Goal: Information Seeking & Learning: Learn about a topic

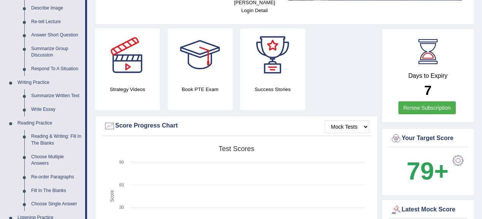
scroll to position [91, 0]
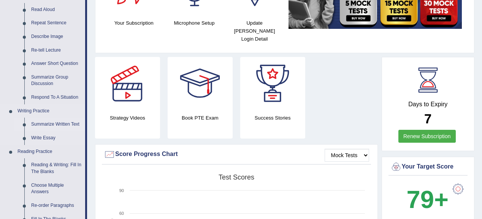
click at [65, 124] on link "Summarize Written Text" at bounding box center [56, 125] width 57 height 14
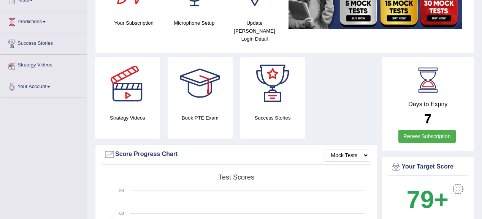
scroll to position [111, 0]
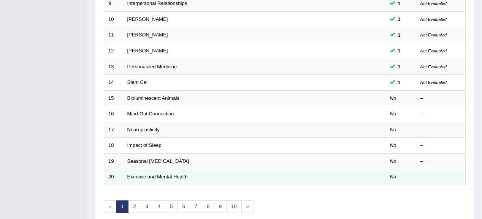
scroll to position [282, 0]
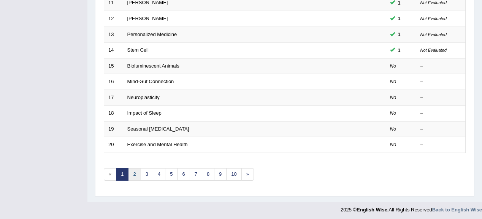
click at [133, 171] on link "2" at bounding box center [134, 174] width 13 height 13
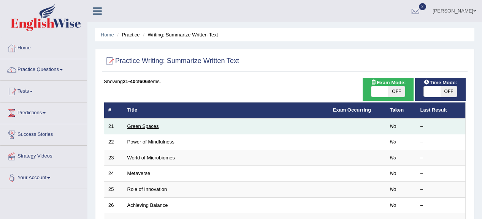
click at [136, 127] on link "Green Spaces" at bounding box center [143, 127] width 32 height 6
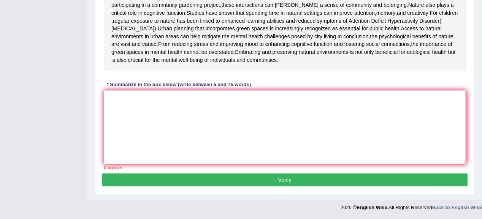
scroll to position [247, 0]
click at [114, 106] on textarea at bounding box center [285, 127] width 362 height 74
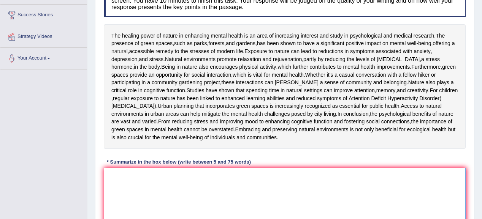
scroll to position [156, 0]
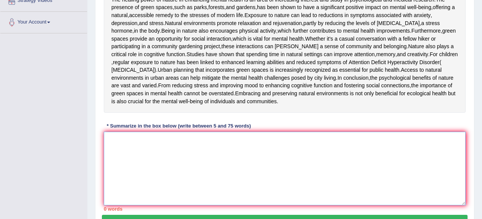
click at [115, 193] on textarea at bounding box center [285, 169] width 362 height 74
click at [112, 189] on textarea at bounding box center [285, 169] width 362 height 74
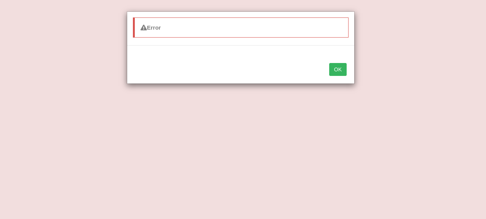
type textarea "The h"
click at [338, 71] on button "OK" at bounding box center [337, 69] width 17 height 13
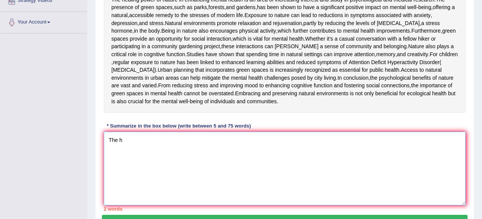
click at [136, 194] on textarea "The h" at bounding box center [285, 169] width 362 height 74
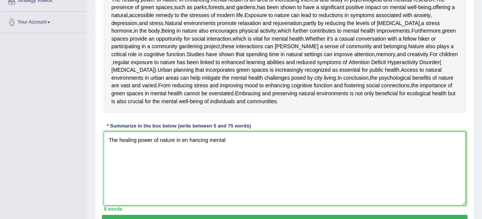
click at [189, 195] on textarea "The healing power of nature in en hancing mental" at bounding box center [285, 169] width 362 height 74
click at [233, 195] on textarea "The healing power of nature in enhancing mental" at bounding box center [285, 169] width 362 height 74
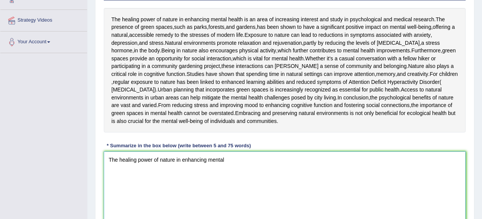
scroll to position [125, 0]
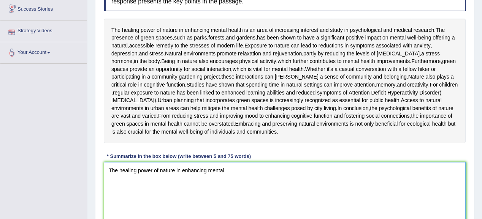
type textarea "The healing power of nature in enhancing mental"
